Goal: Information Seeking & Learning: Learn about a topic

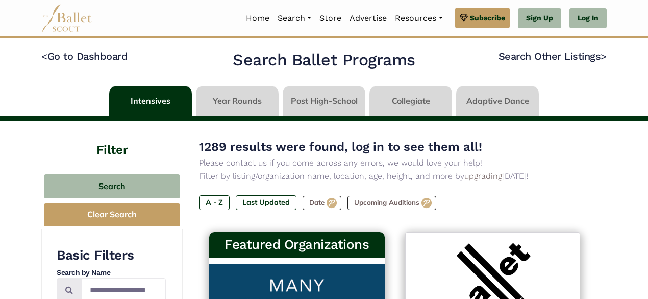
click at [112, 147] on h4 "Filter" at bounding box center [111, 139] width 141 height 38
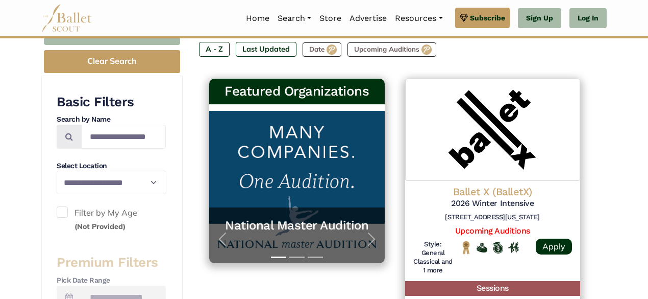
scroll to position [204, 0]
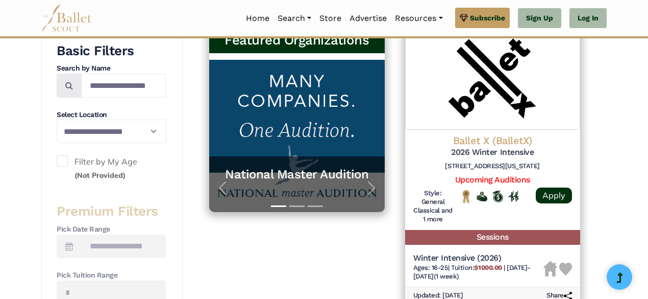
click at [100, 162] on label "Filter by My Age (Not Provided)" at bounding box center [111, 168] width 109 height 26
click at [101, 164] on label "Filter by My Age (Not Provided)" at bounding box center [111, 168] width 109 height 26
click at [111, 82] on input "Search by names..." at bounding box center [123, 86] width 85 height 24
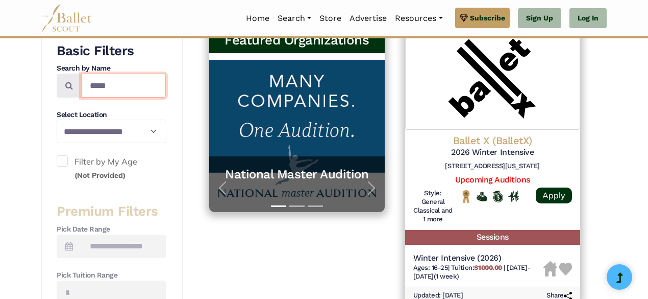
type input "*****"
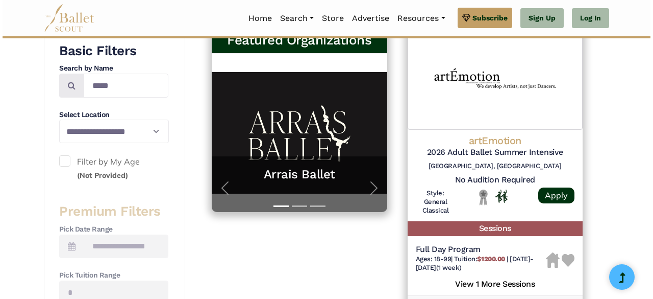
scroll to position [255, 0]
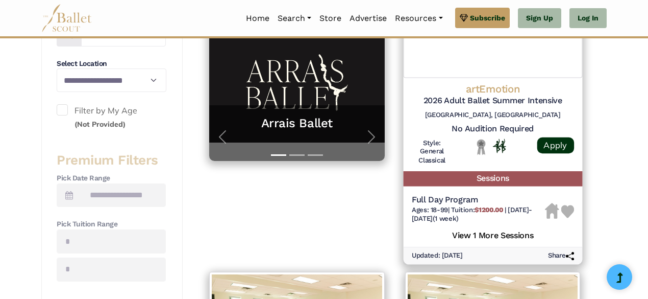
drag, startPoint x: 489, startPoint y: 88, endPoint x: 396, endPoint y: 202, distance: 147.3
click at [396, 202] on div "artEmotion 2026 Adult Ballet Summer Intensive [GEOGRAPHIC_DATA], [GEOGRAPHIC_DA…" at bounding box center [493, 118] width 200 height 301
click at [513, 235] on h5 "View 1 More Sessions" at bounding box center [492, 233] width 162 height 13
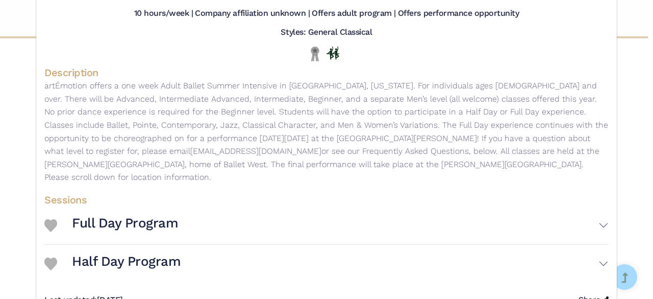
scroll to position [0, 0]
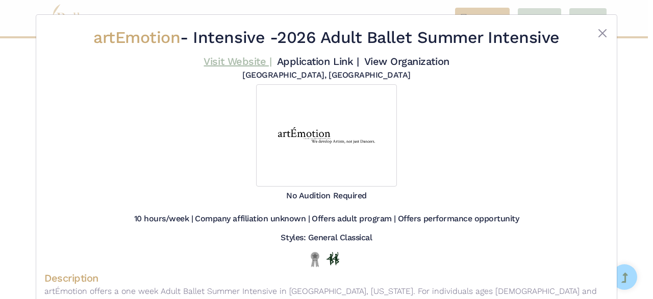
click at [244, 67] on link "Visit Website |" at bounding box center [238, 61] width 68 height 12
click at [599, 31] on button "Close" at bounding box center [603, 33] width 12 height 12
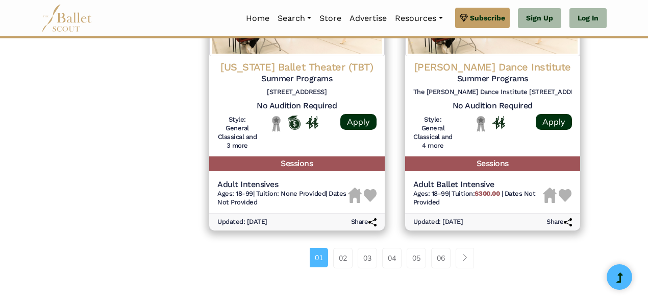
scroll to position [1420, 0]
